Goal: Information Seeking & Learning: Learn about a topic

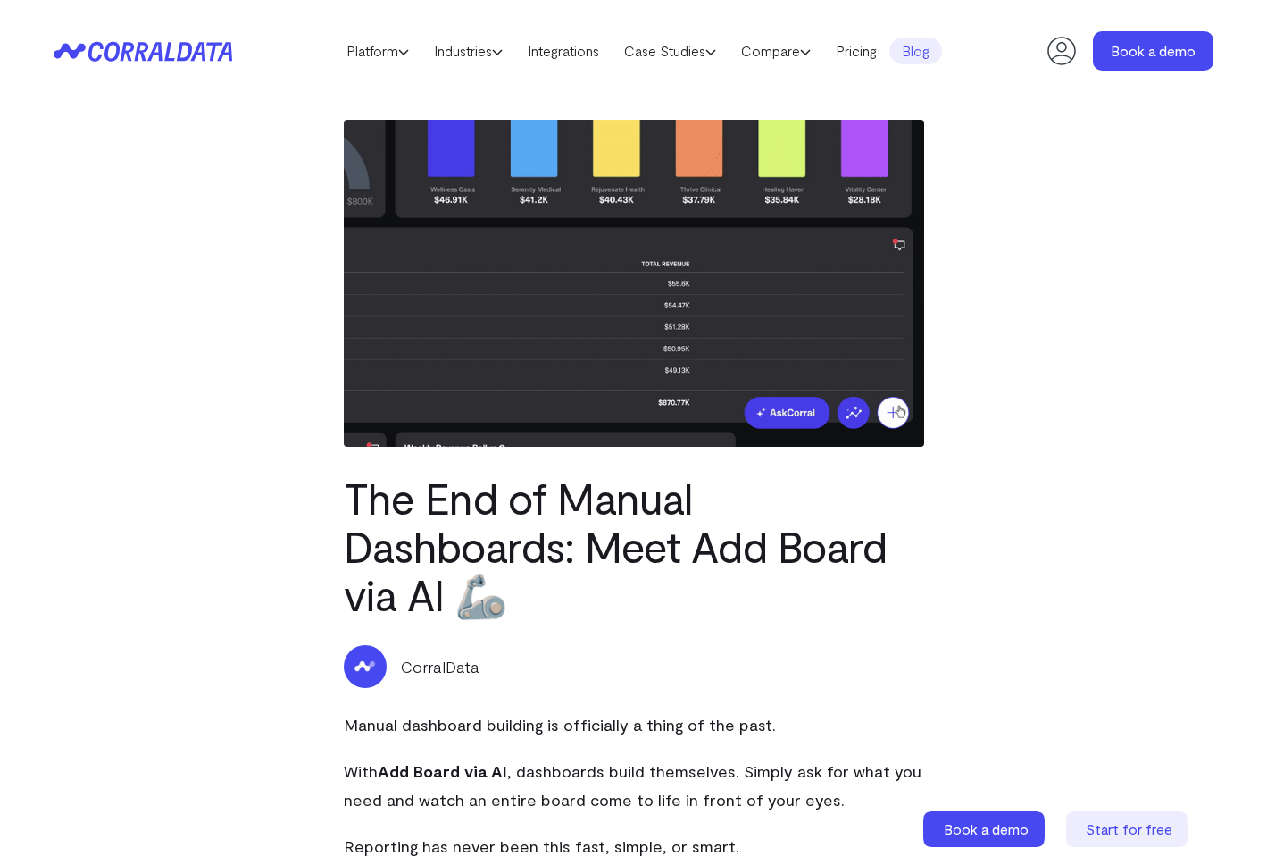
select select "2"
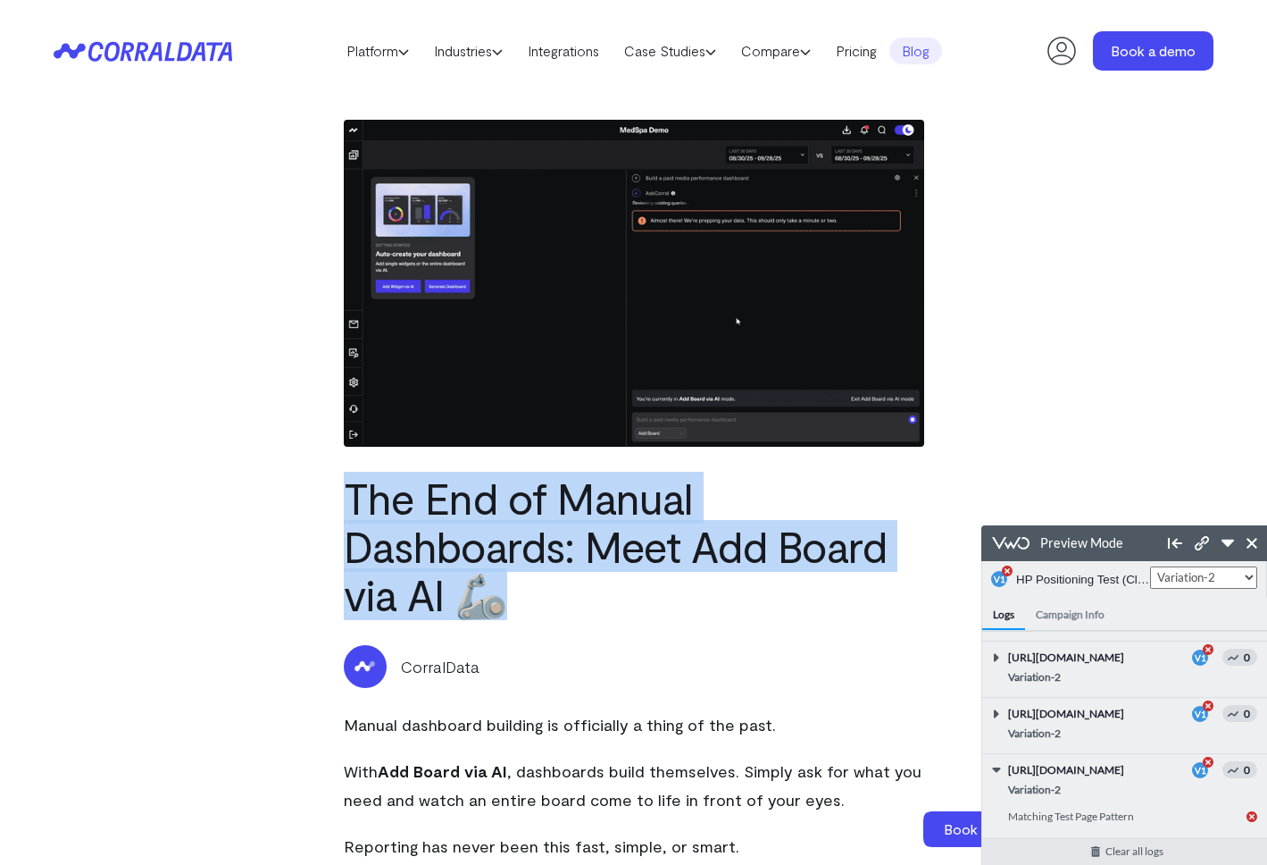
drag, startPoint x: 549, startPoint y: 607, endPoint x: 271, endPoint y: 509, distance: 295.5
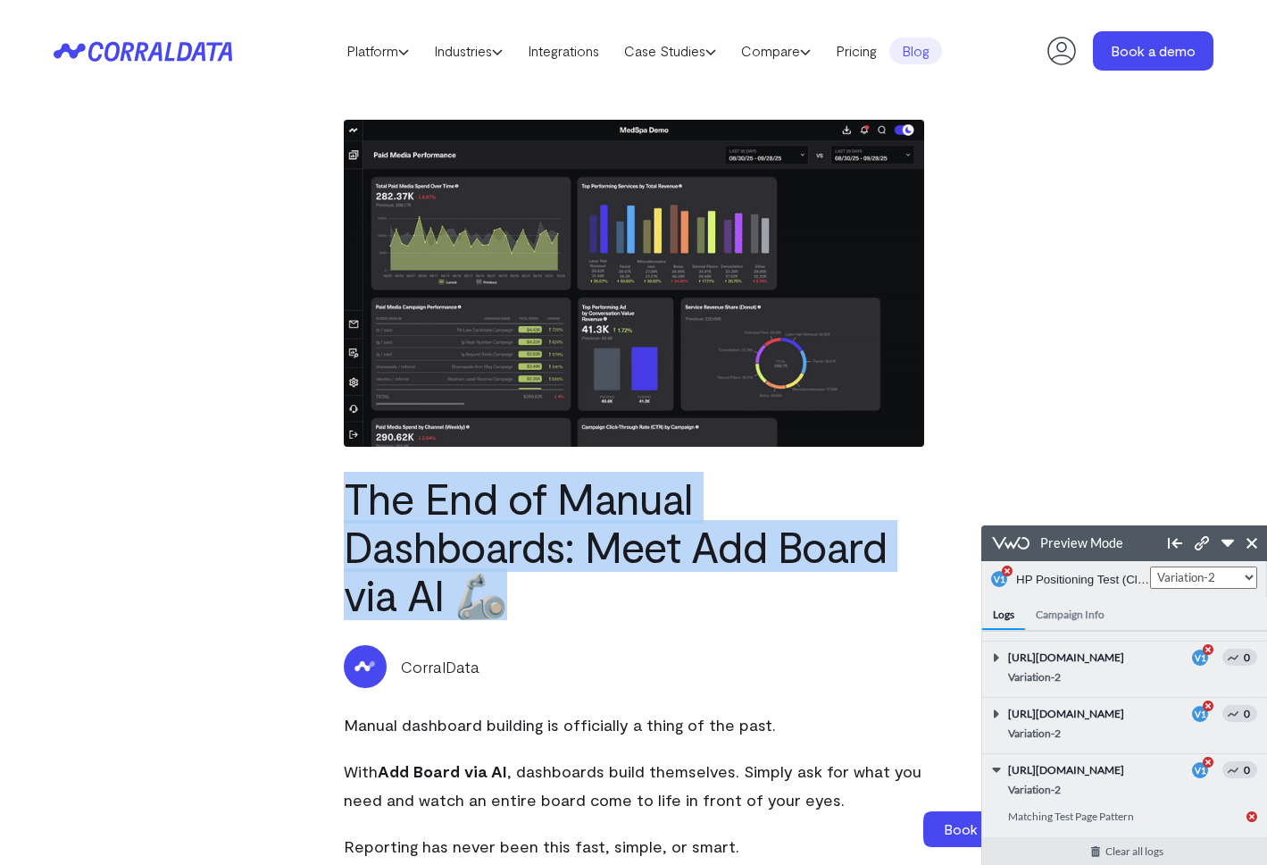
copy h1 "The End of Manual Dashboards: Meet Add Board via AI 🦾"
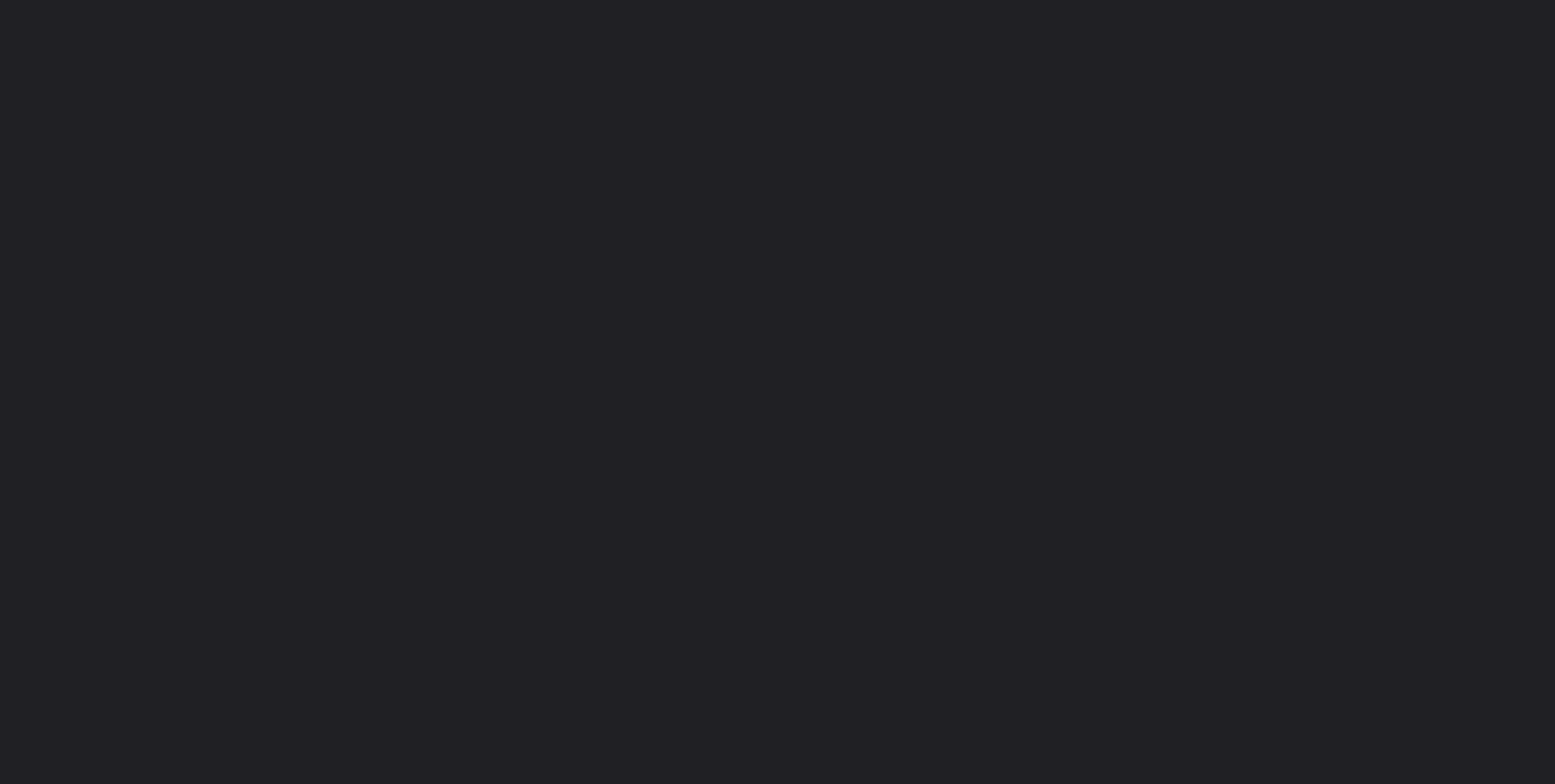
select select "2"
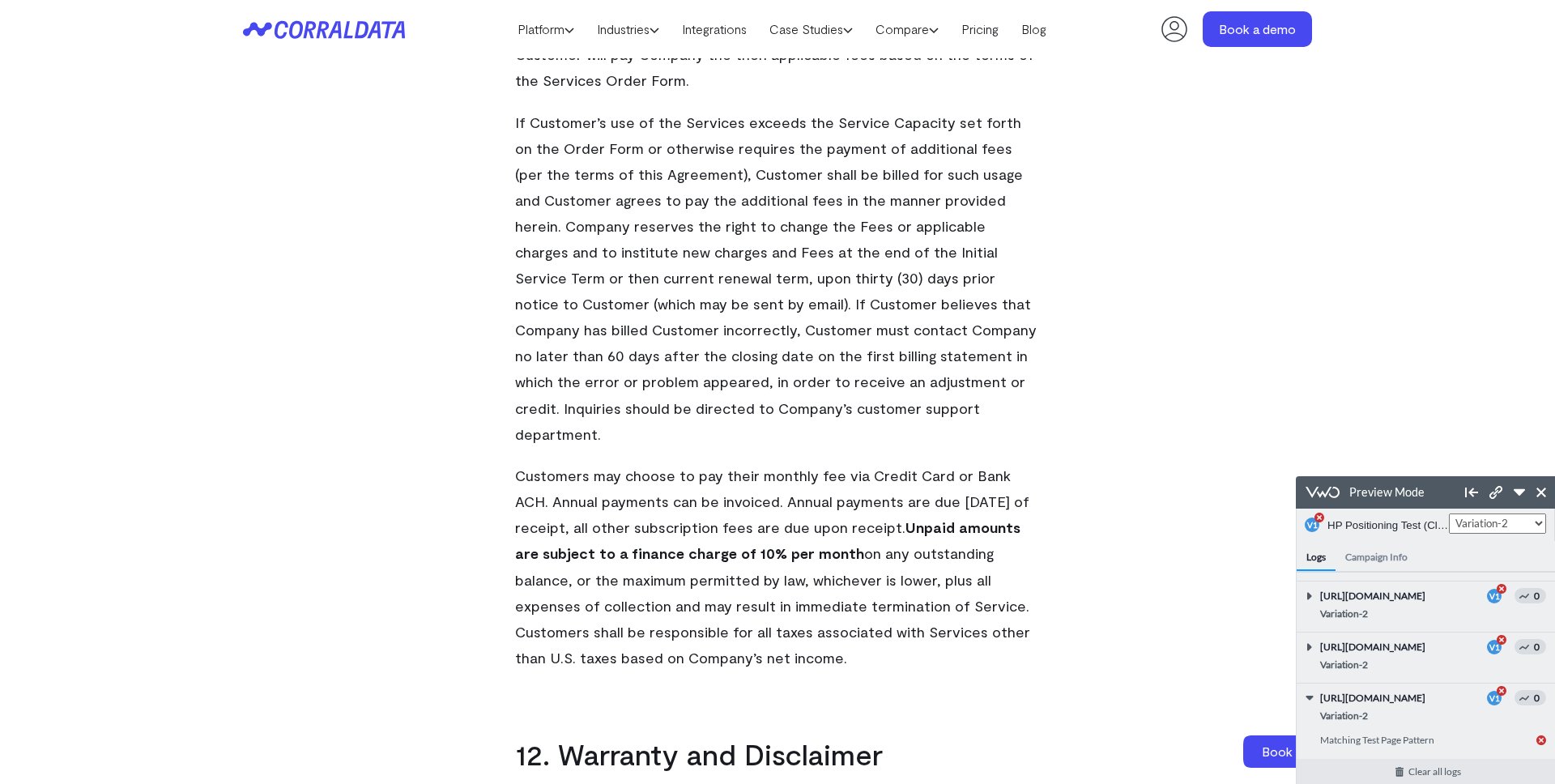
scroll to position [8125, 0]
